Goal: Task Accomplishment & Management: Use online tool/utility

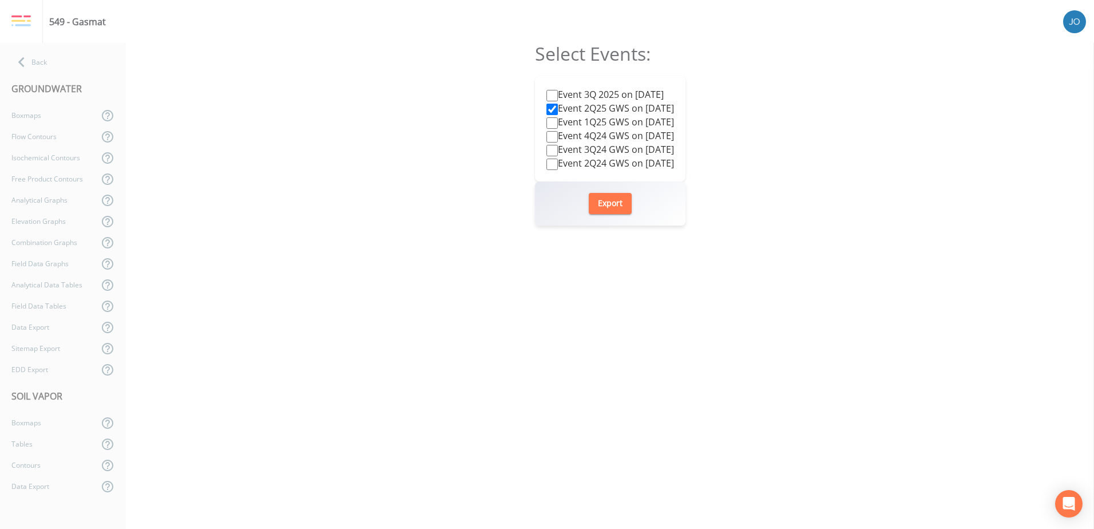
click at [576, 92] on label "Event 3Q 2025 on [DATE]" at bounding box center [605, 95] width 117 height 14
click at [558, 92] on input "Event 3Q 2025 on [DATE]" at bounding box center [552, 95] width 11 height 11
checkbox input "true"
click at [618, 203] on button "Export" at bounding box center [610, 203] width 43 height 21
click at [781, 39] on div "549 - Gasmat" at bounding box center [547, 21] width 1094 height 43
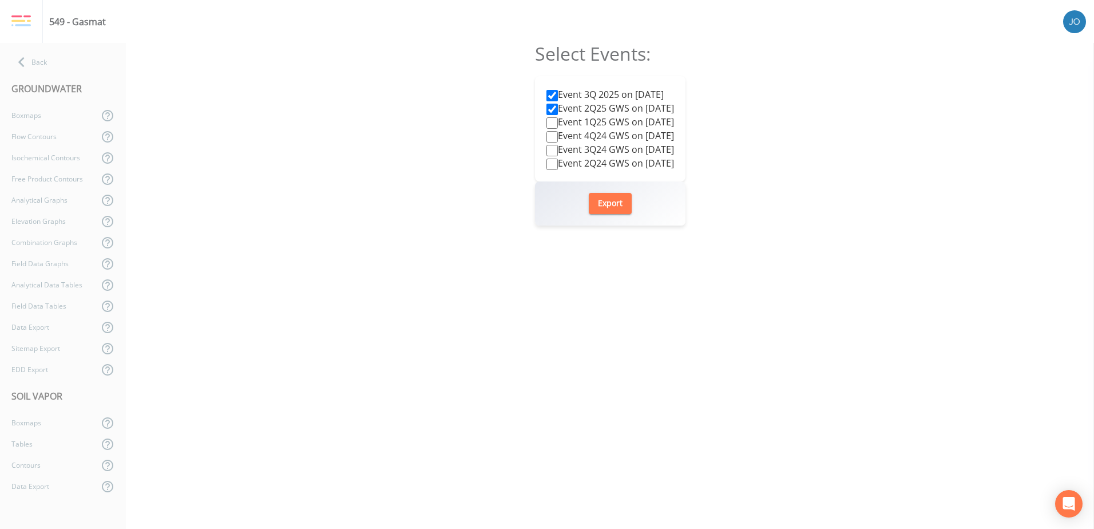
click at [549, 108] on label "Event 2Q25 GWS on [DATE]" at bounding box center [611, 108] width 128 height 14
click at [549, 108] on input "Event 2Q25 GWS on [DATE]" at bounding box center [552, 109] width 11 height 11
checkbox input "false"
click at [596, 201] on button "Export" at bounding box center [610, 203] width 43 height 21
click at [547, 94] on input "Event 3Q 2025 on [DATE]" at bounding box center [552, 95] width 11 height 11
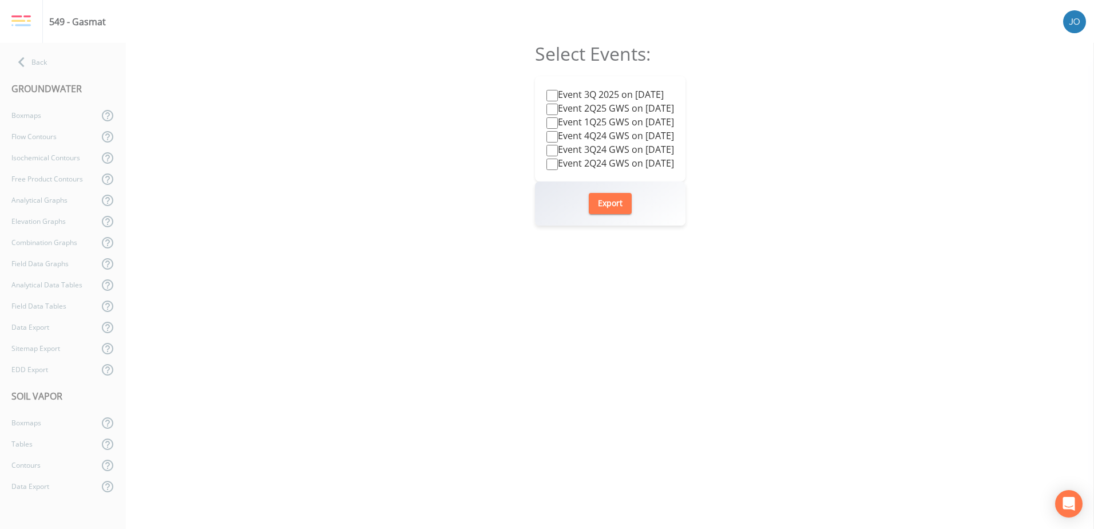
checkbox input "false"
drag, startPoint x: 541, startPoint y: 105, endPoint x: 600, endPoint y: 207, distance: 118.2
click at [547, 106] on input "Event 2Q25 GWS on [DATE]" at bounding box center [552, 109] width 11 height 11
checkbox input "true"
click at [601, 207] on button "Export" at bounding box center [610, 203] width 43 height 21
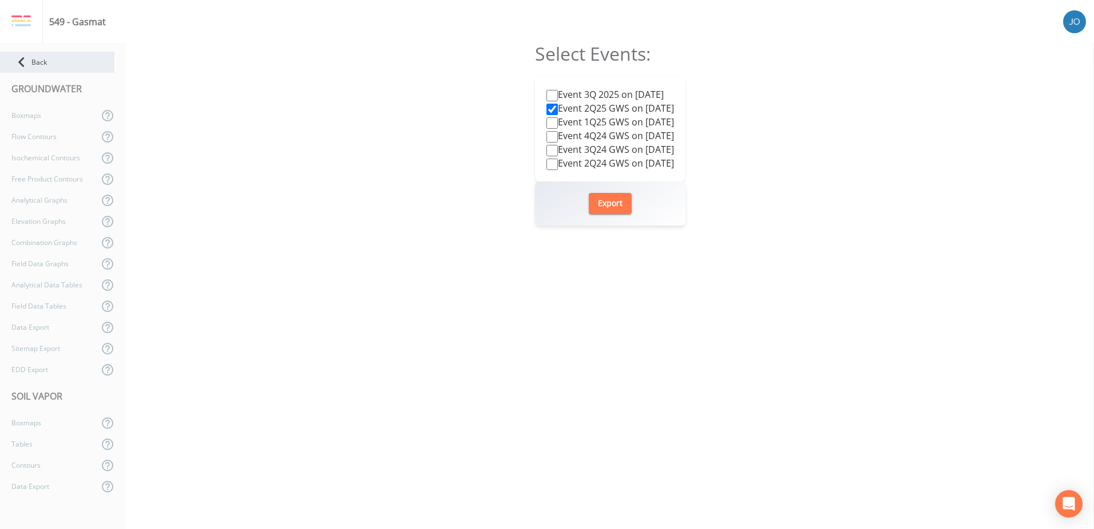
click at [38, 61] on div "Back" at bounding box center [57, 62] width 114 height 21
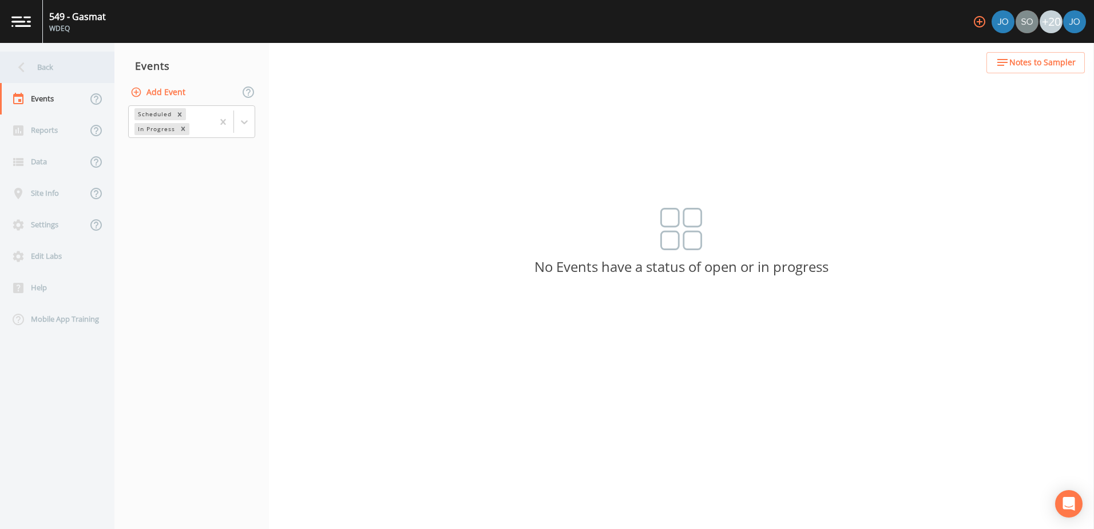
click at [45, 60] on div "Back" at bounding box center [51, 67] width 103 height 31
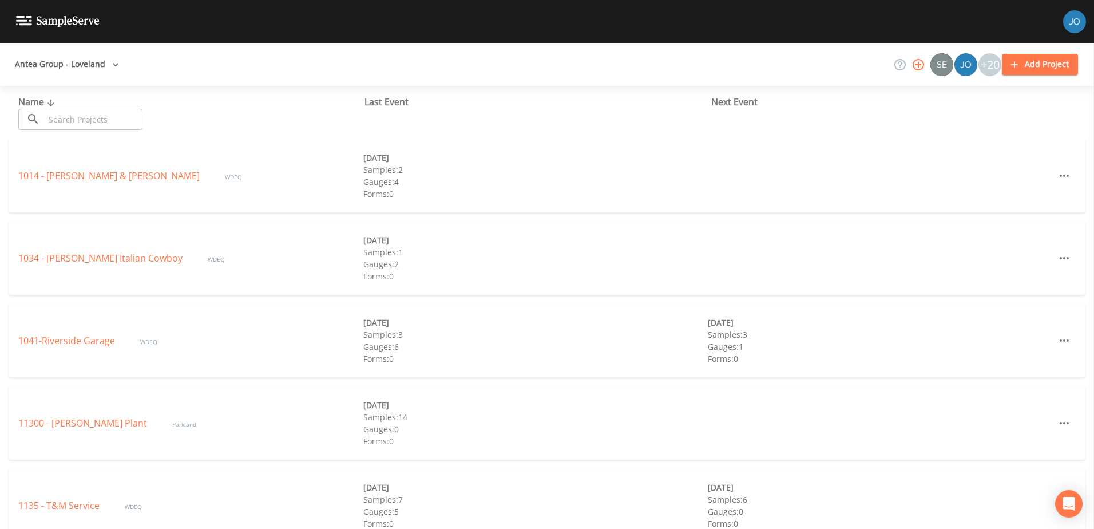
click at [51, 121] on input "text" at bounding box center [94, 119] width 98 height 21
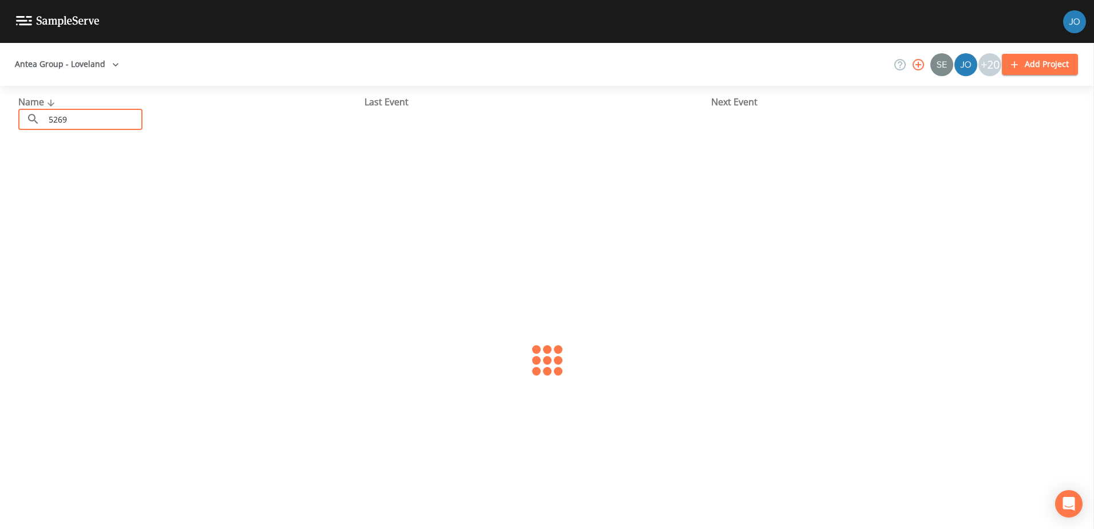
type input "5269"
click at [76, 174] on link "5269 - Post Office" at bounding box center [56, 175] width 77 height 13
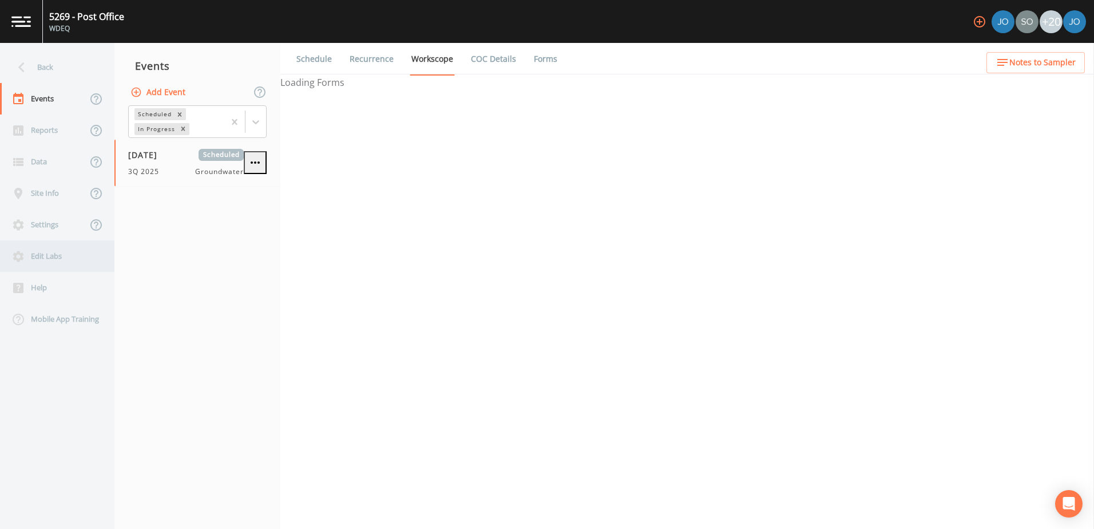
select select "0b1af911-289b-4d7b-9fdf-156f6d27a2cf"
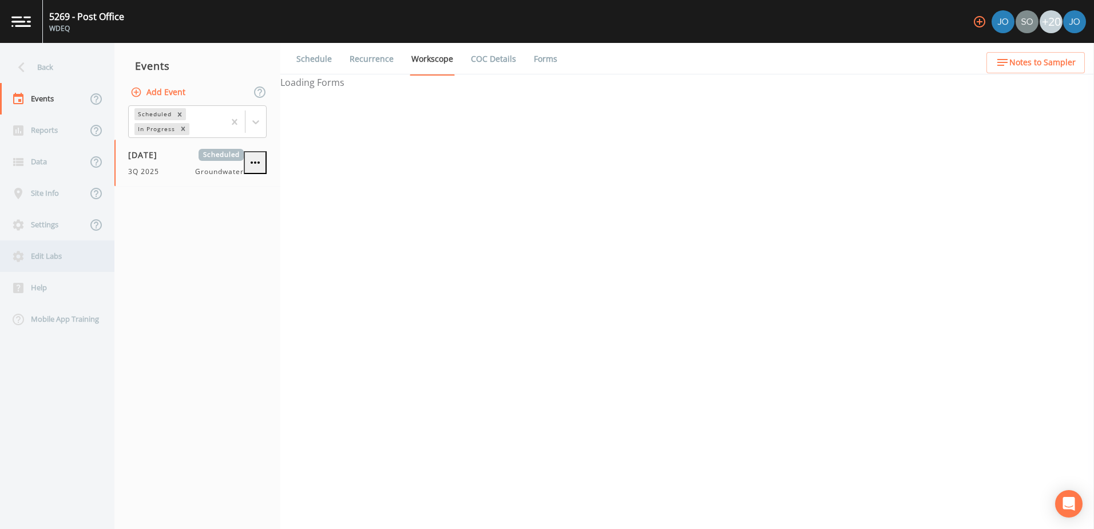
select select "0b1af911-289b-4d7b-9fdf-156f6d27a2cf"
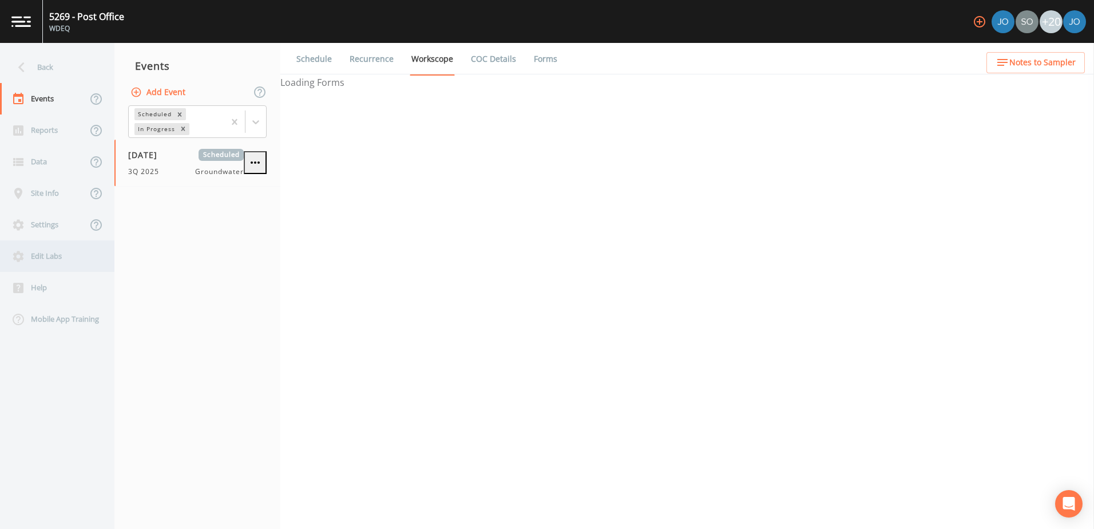
select select "0b1af911-289b-4d7b-9fdf-156f6d27a2cf"
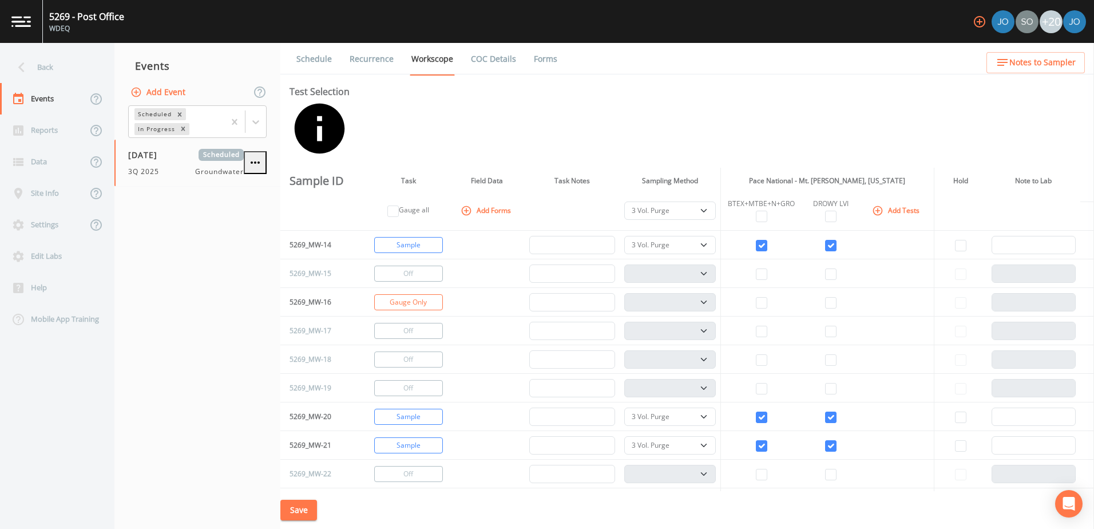
scroll to position [343, 0]
